Goal: Information Seeking & Learning: Learn about a topic

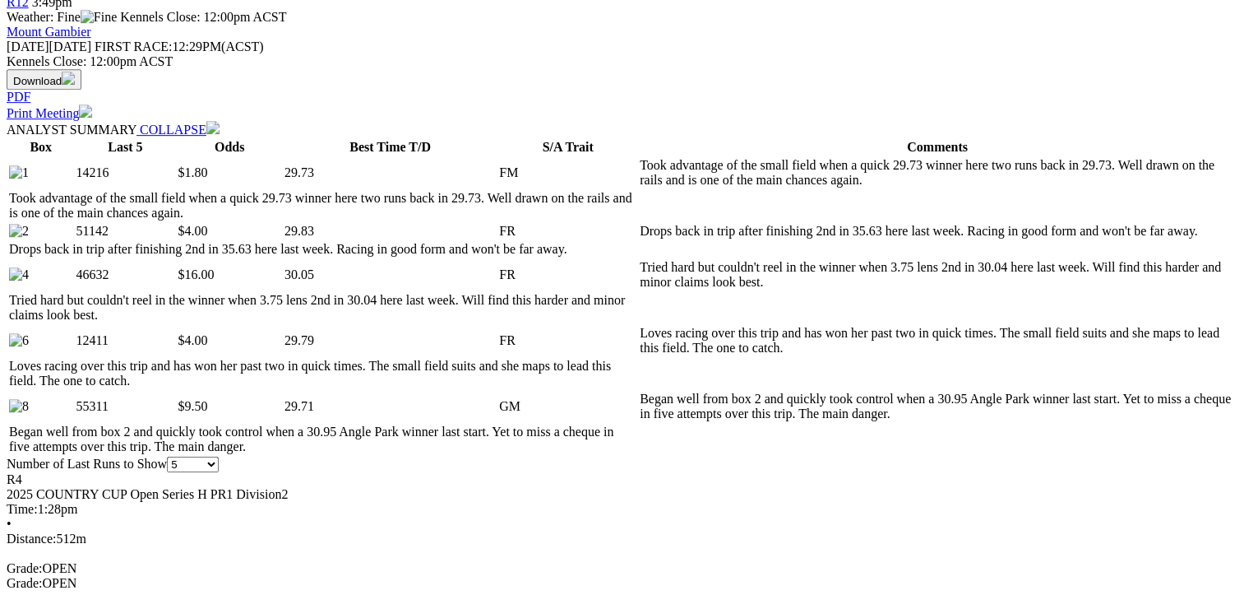
scroll to position [822, 0]
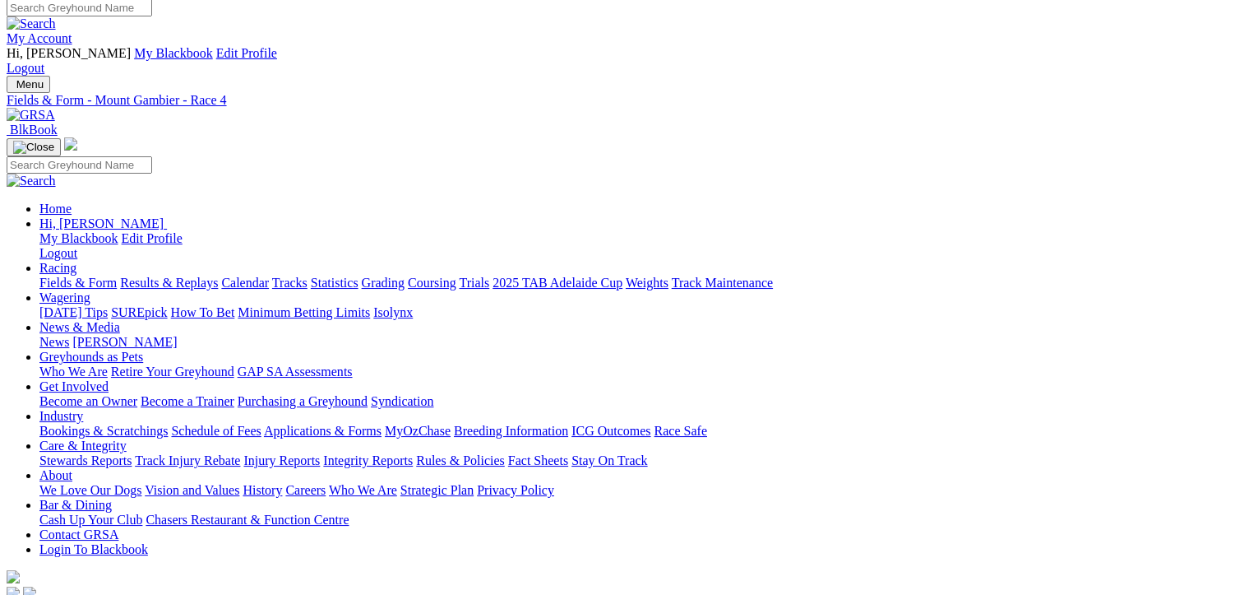
scroll to position [0, 0]
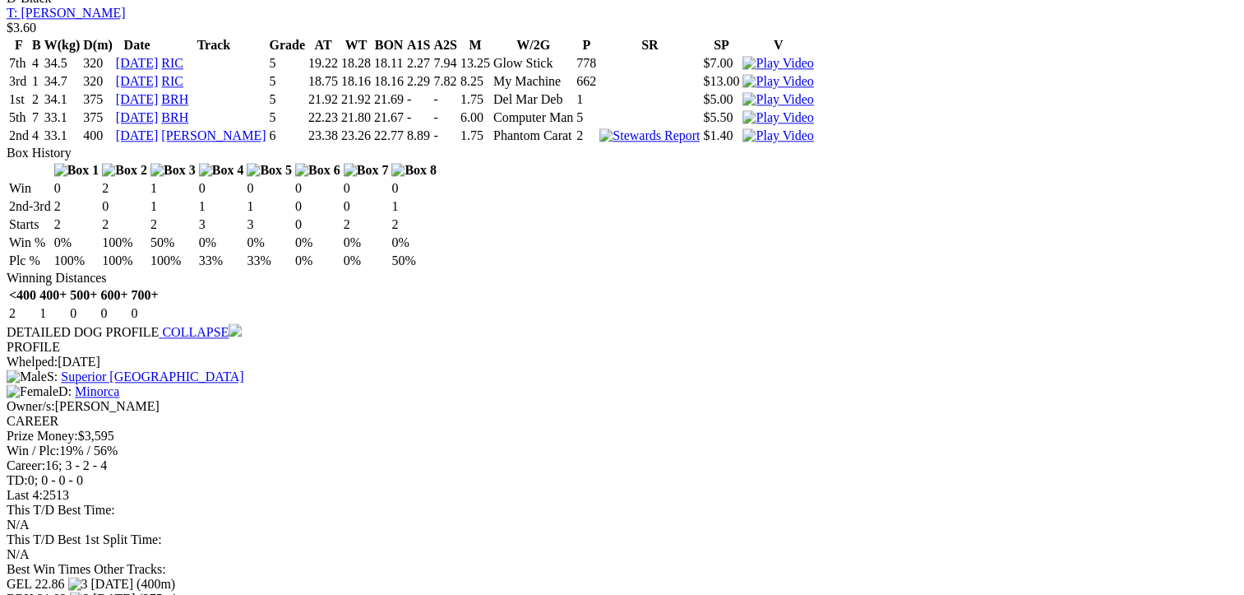
scroll to position [2221, 0]
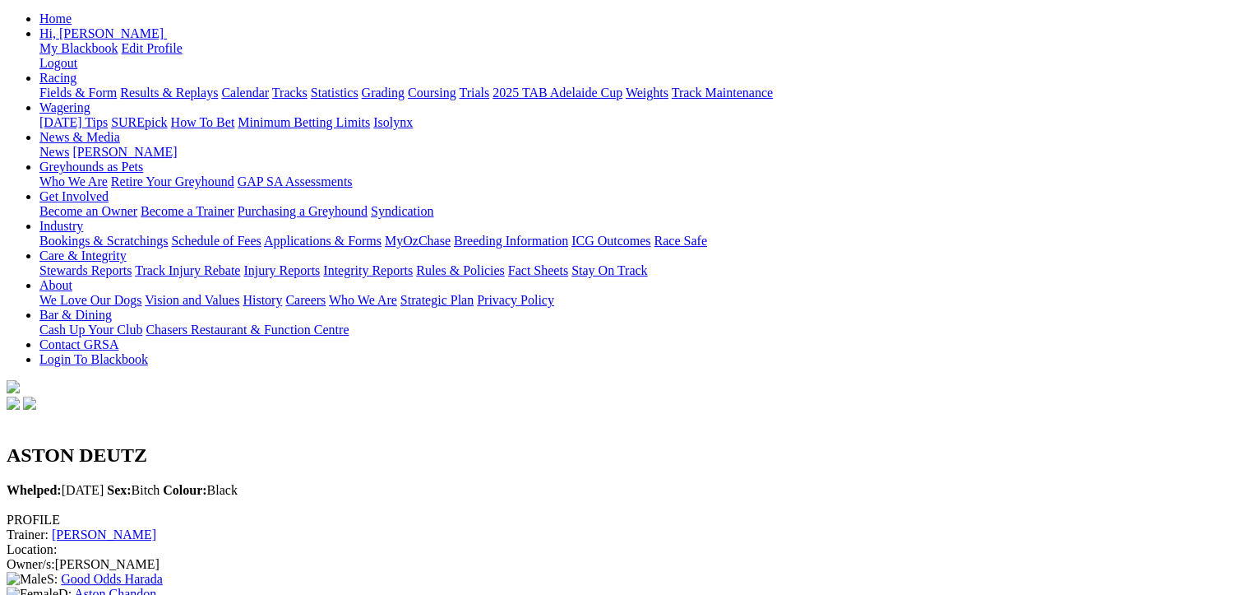
scroll to position [493, 0]
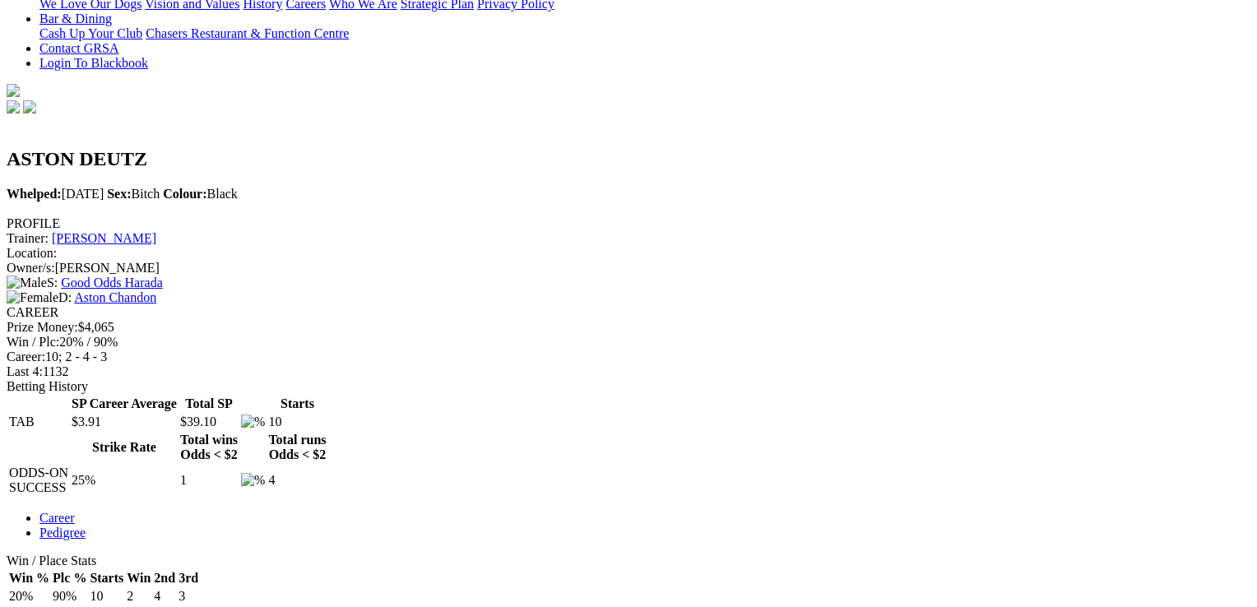
drag, startPoint x: 810, startPoint y: 47, endPoint x: 801, endPoint y: 41, distance: 10.7
